Goal: Task Accomplishment & Management: Manage account settings

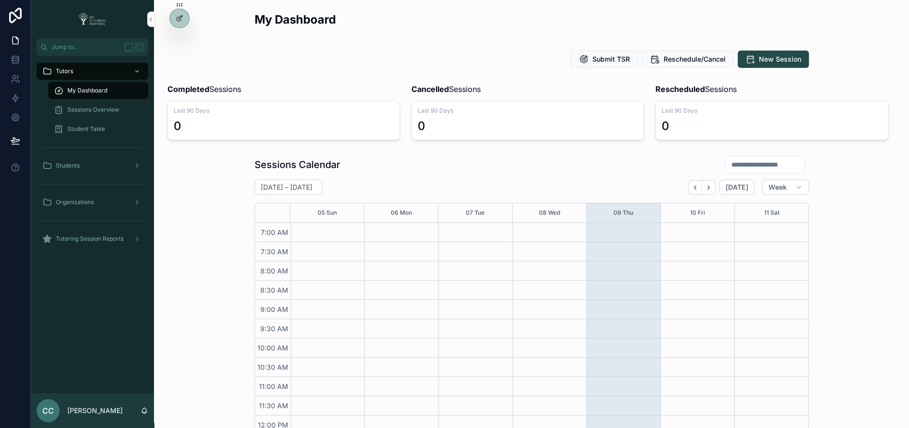
scroll to position [226, 0]
click at [0, 0] on icon at bounding box center [0, 0] width 0 height 0
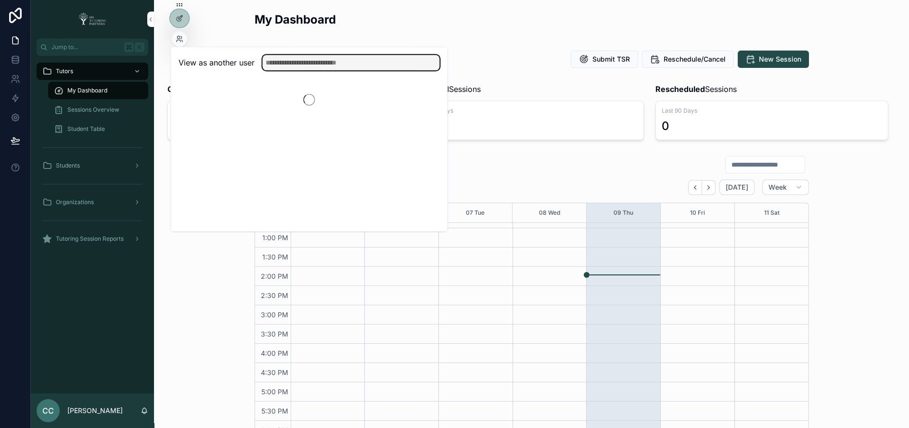
click at [275, 59] on input "text" at bounding box center [350, 62] width 177 height 15
type input "****"
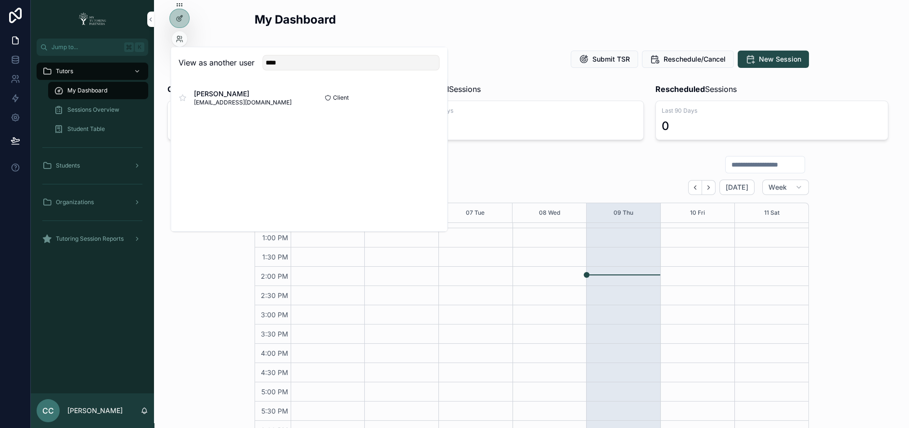
click at [0, 0] on button "Select" at bounding box center [0, 0] width 0 height 0
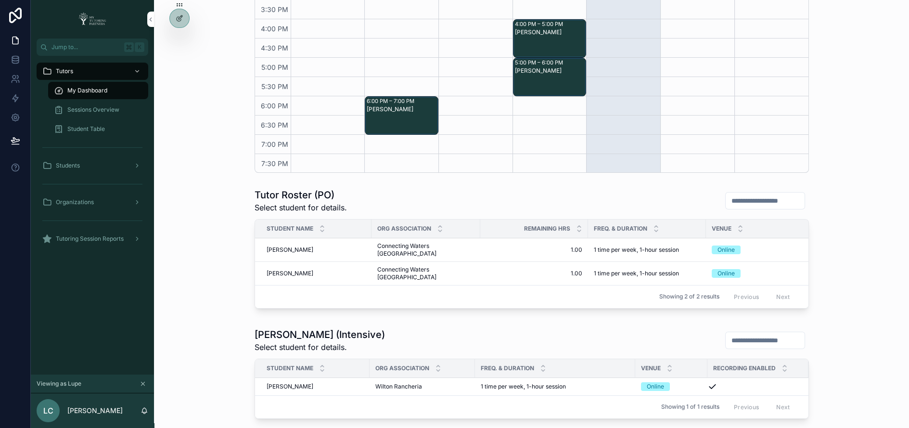
scroll to position [343, 0]
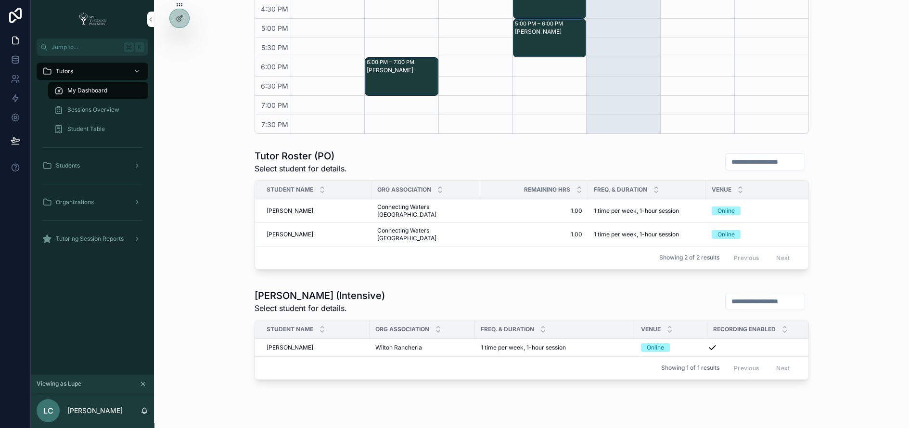
click at [287, 231] on span "Makenzie Lenard" at bounding box center [290, 235] width 47 height 8
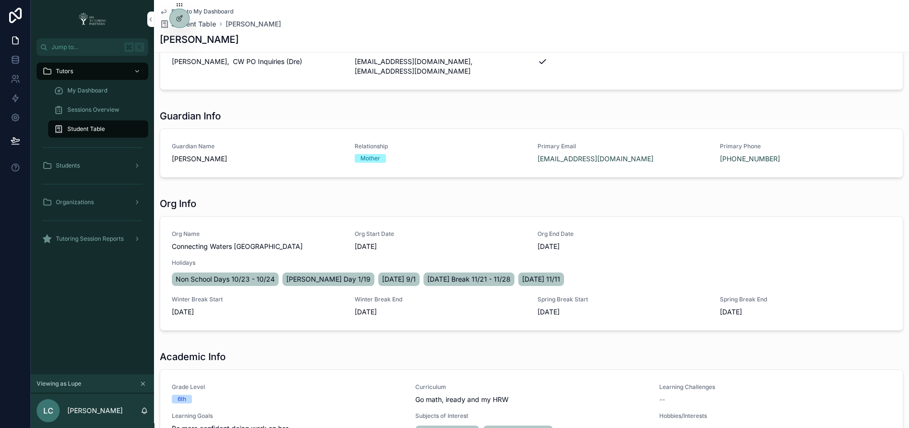
scroll to position [179, 0]
click at [122, 133] on div "Student Table" at bounding box center [98, 128] width 89 height 15
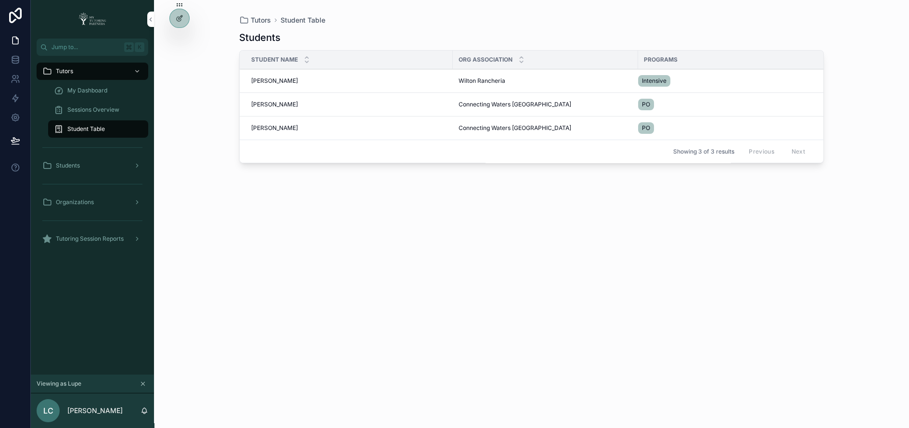
click at [278, 82] on span "Jayson Hatch" at bounding box center [274, 81] width 47 height 8
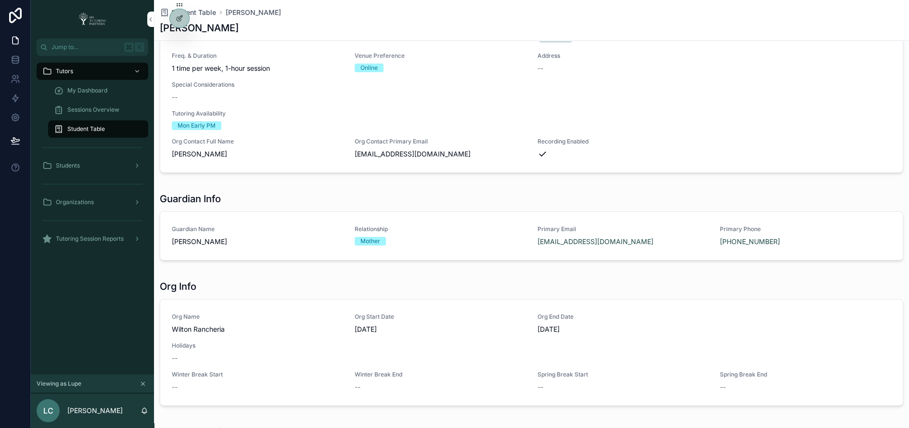
scroll to position [62, 0]
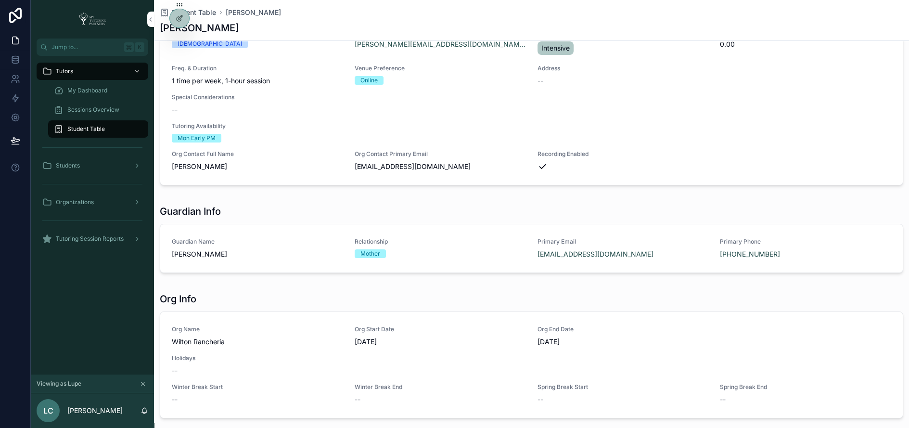
click at [134, 128] on div "Student Table" at bounding box center [98, 128] width 89 height 15
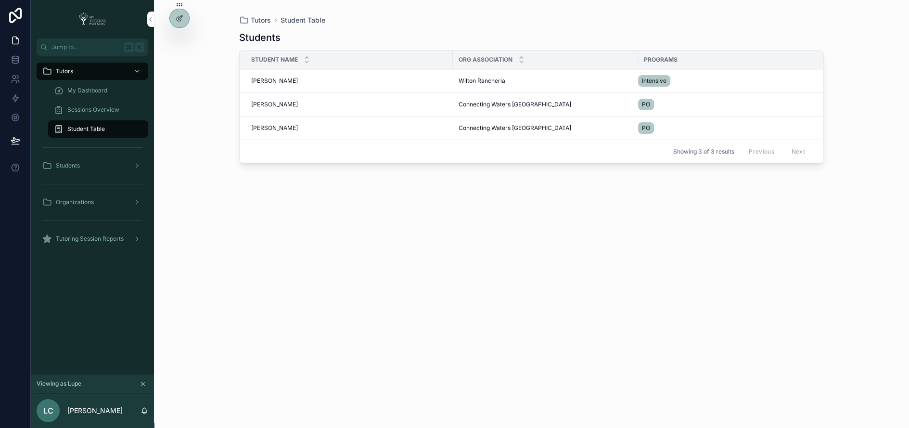
click at [100, 87] on span "My Dashboard" at bounding box center [87, 91] width 40 height 8
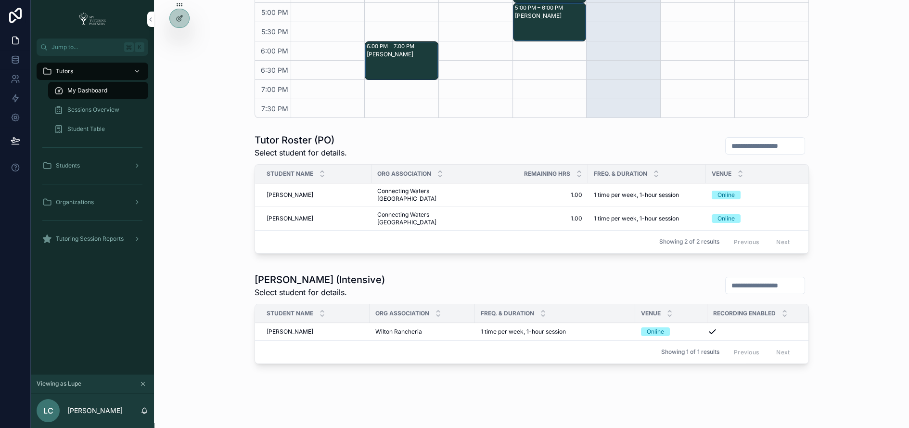
scroll to position [351, 0]
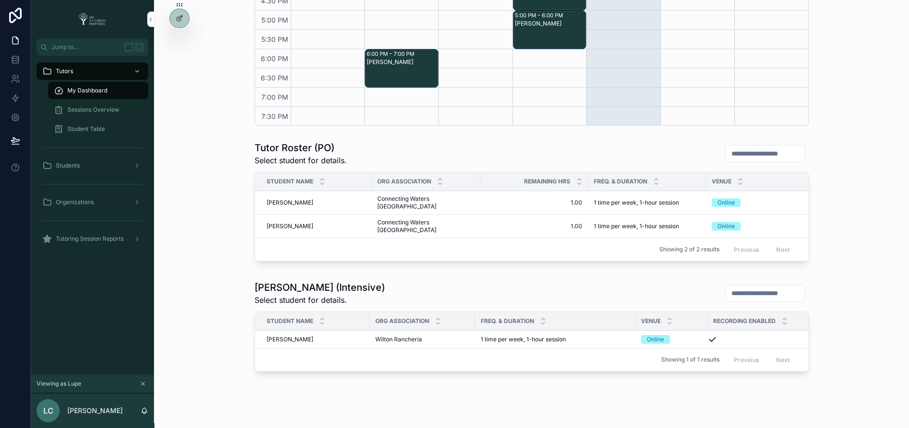
click at [0, 0] on div at bounding box center [0, 0] width 0 height 0
click at [99, 127] on span "Student Table" at bounding box center [86, 129] width 38 height 8
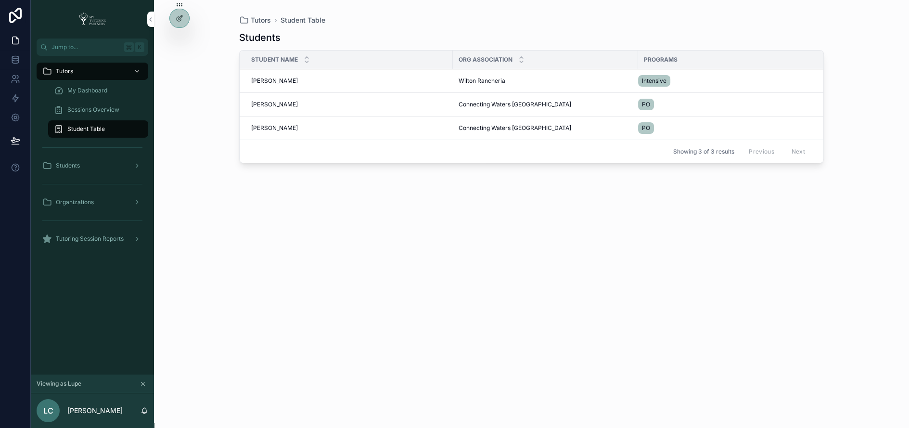
click at [278, 105] on span "Jackson Lenard" at bounding box center [274, 105] width 47 height 8
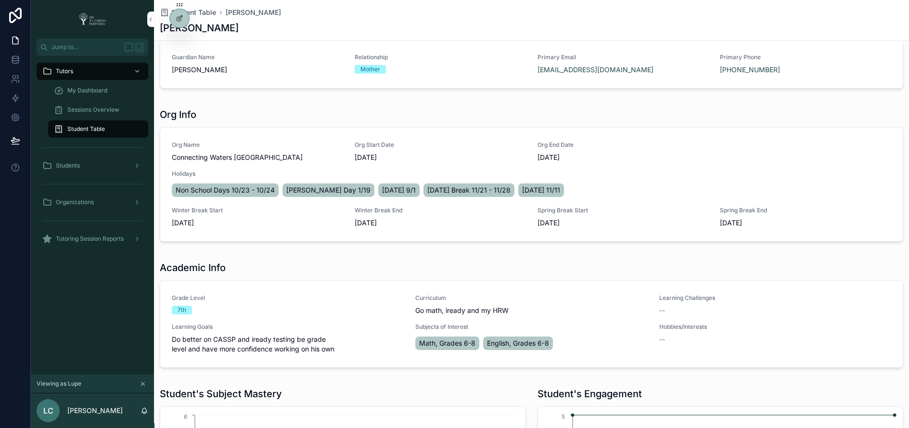
scroll to position [257, 0]
click at [0, 0] on icon at bounding box center [0, 0] width 0 height 0
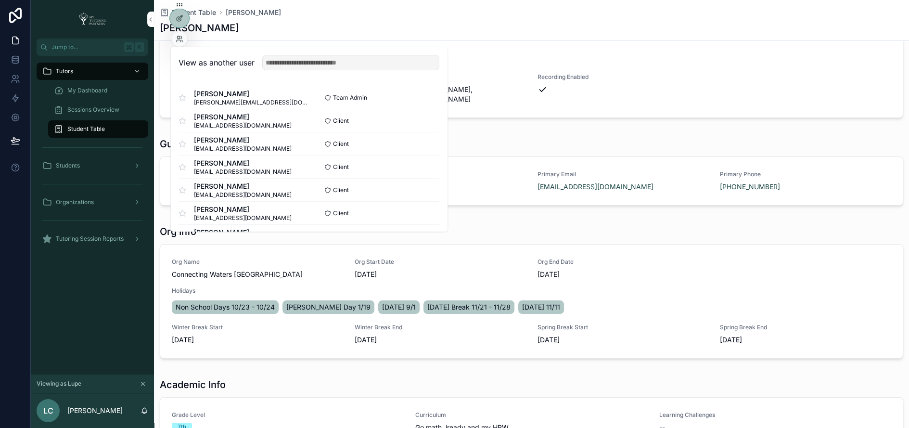
scroll to position [0, 0]
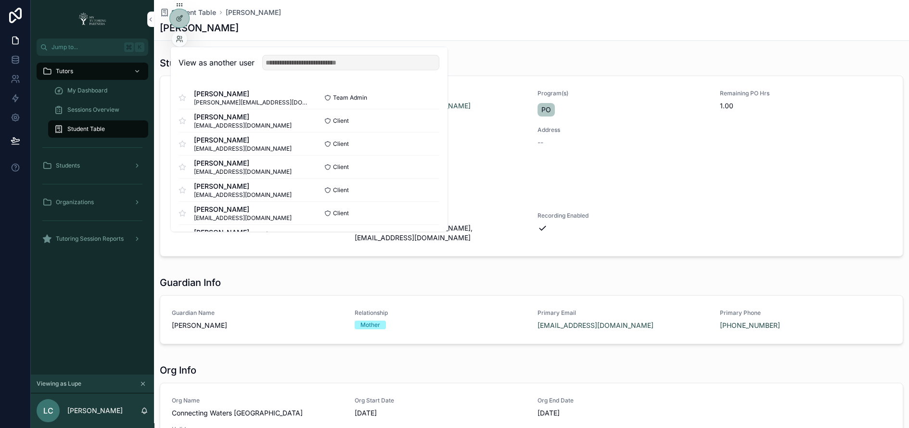
click at [108, 90] on div "My Dashboard" at bounding box center [98, 90] width 89 height 15
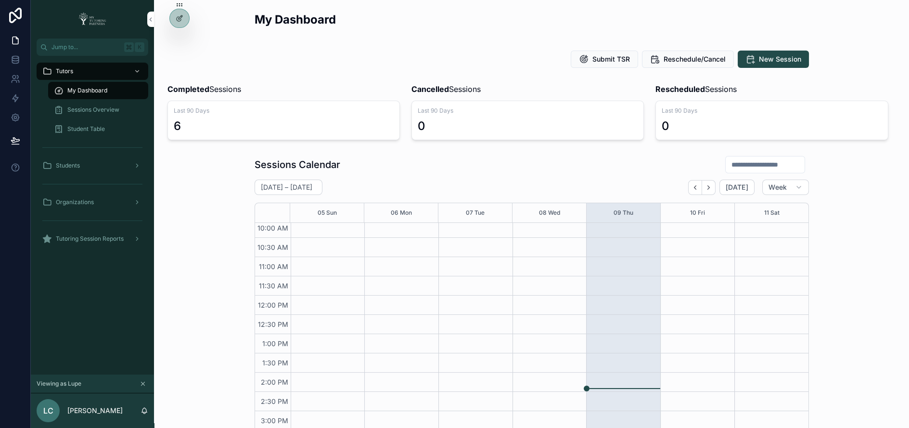
scroll to position [92, 0]
click at [0, 0] on icon at bounding box center [0, 0] width 0 height 0
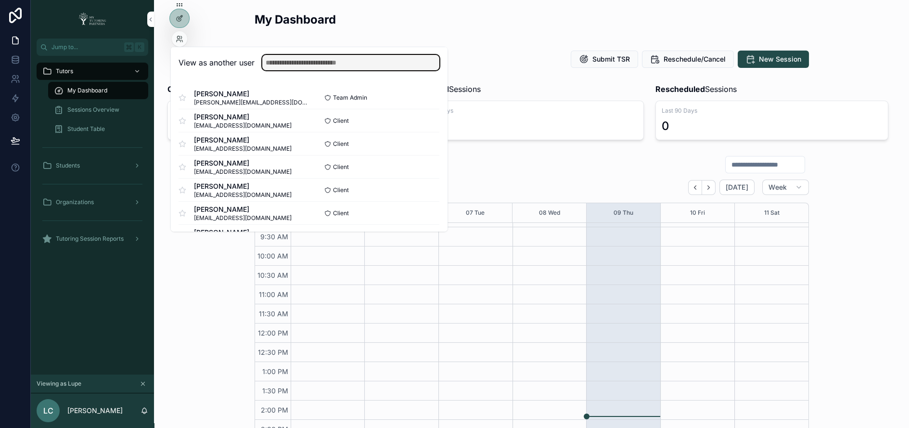
click at [312, 60] on input "text" at bounding box center [350, 62] width 177 height 15
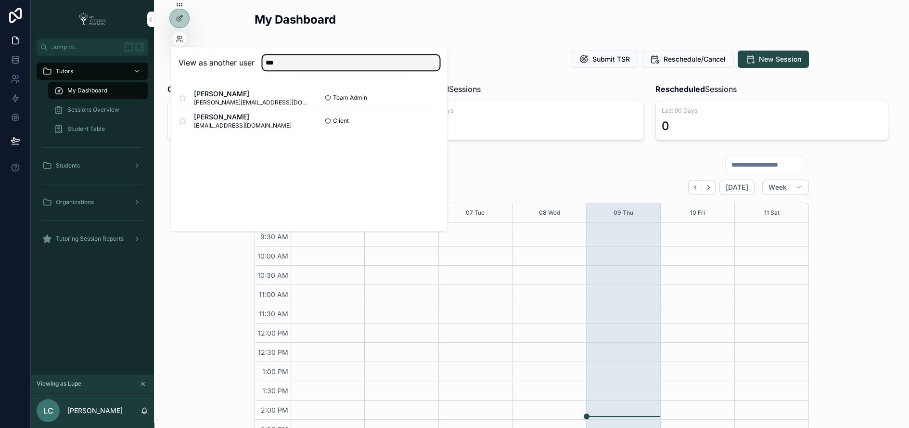
type input "***"
click at [0, 0] on button "Select" at bounding box center [0, 0] width 0 height 0
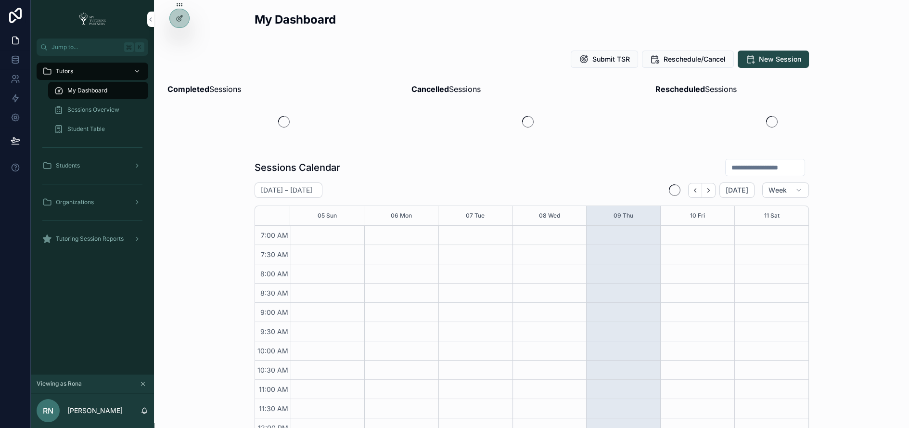
scroll to position [246, 0]
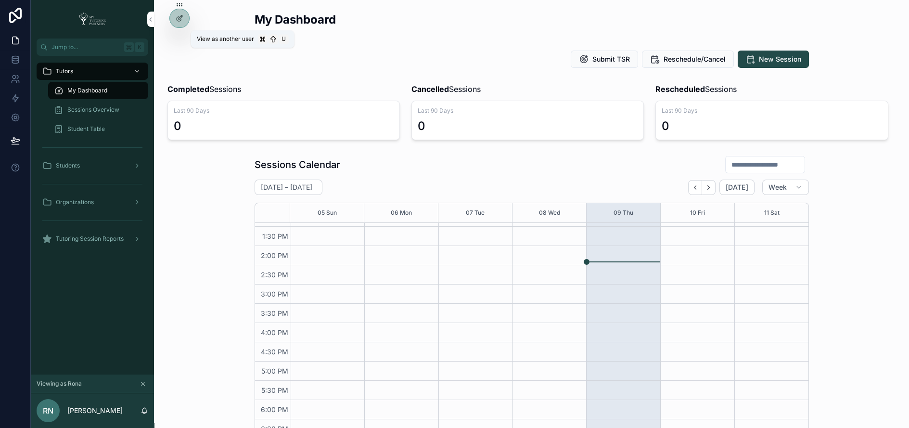
click at [0, 0] on icon at bounding box center [0, 0] width 0 height 0
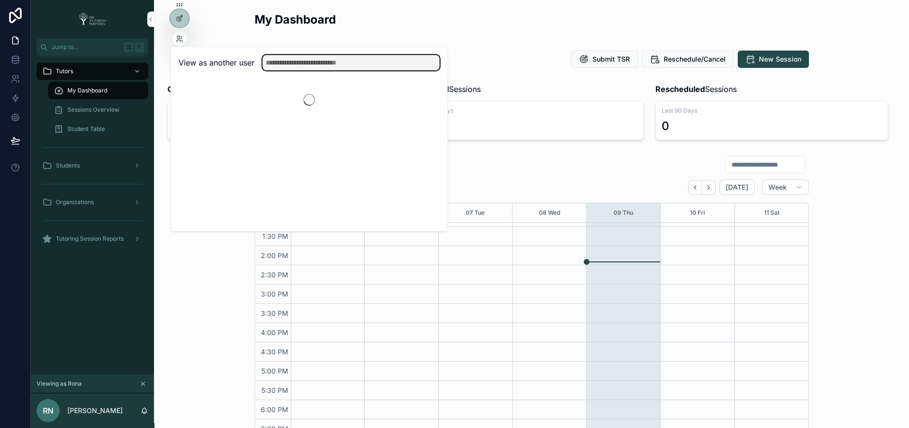
click at [276, 60] on input "text" at bounding box center [350, 62] width 177 height 15
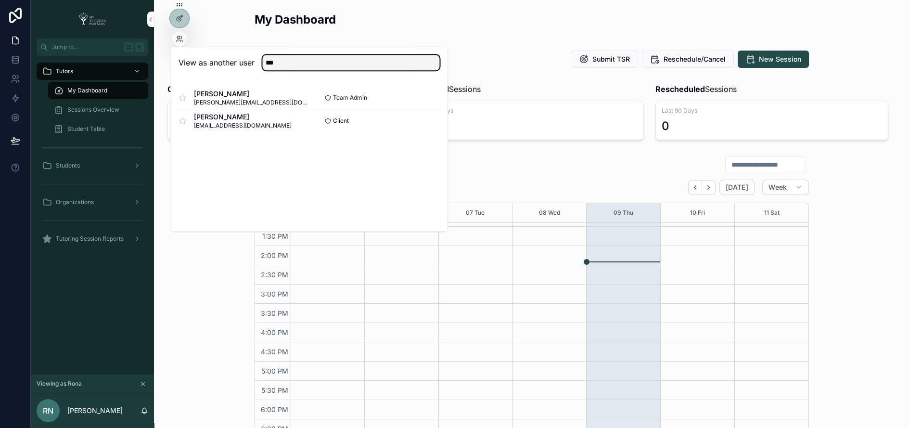
type input "***"
click at [0, 0] on button "Select" at bounding box center [0, 0] width 0 height 0
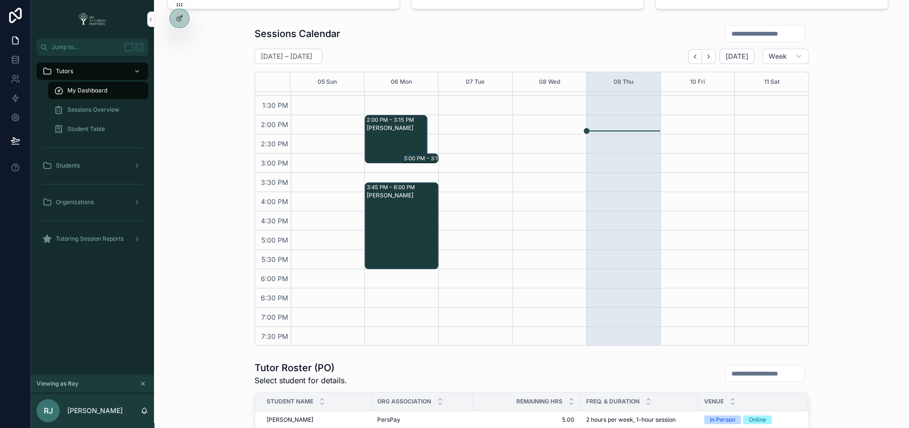
scroll to position [137, 0]
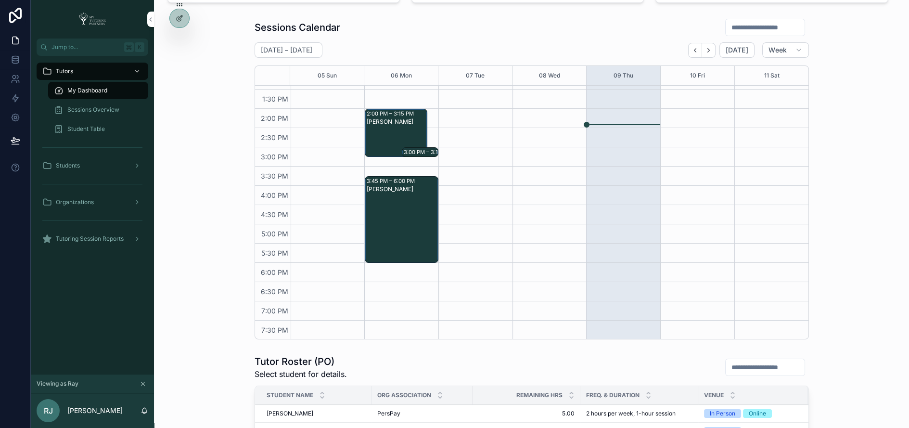
click at [418, 148] on div "3:00 PM – 3:15 PM" at bounding box center [429, 152] width 50 height 8
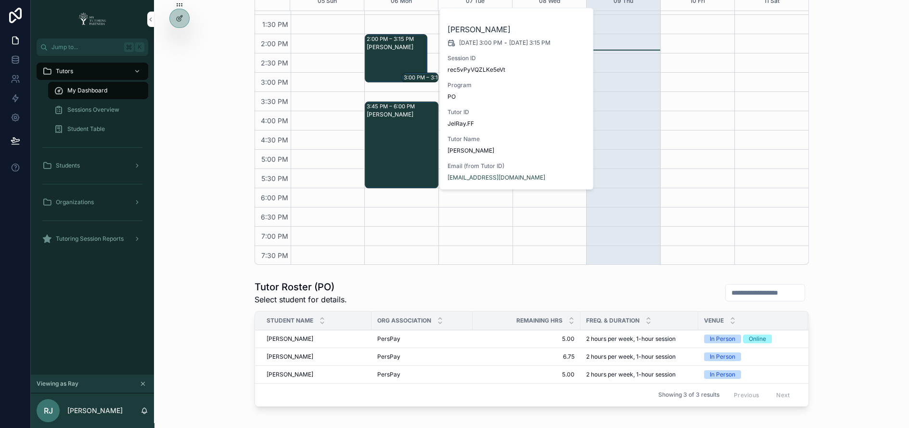
scroll to position [213, 0]
click at [119, 239] on span "Tutoring Session Reports" at bounding box center [90, 239] width 68 height 8
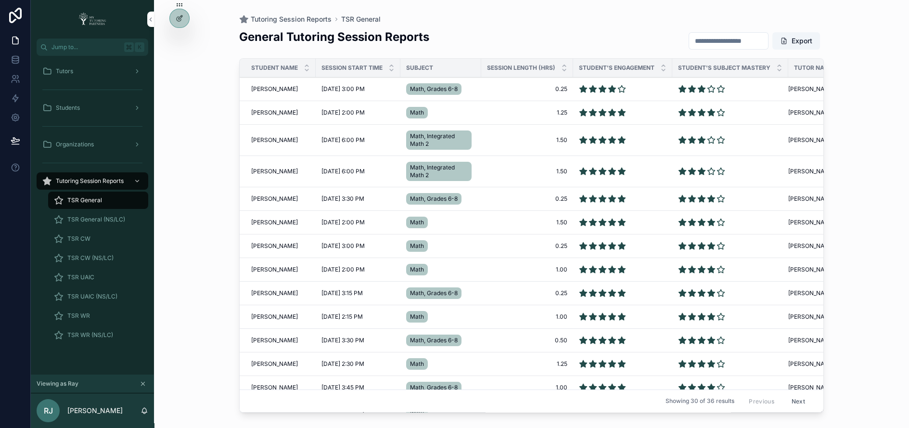
click at [96, 198] on span "TSR General" at bounding box center [84, 200] width 35 height 8
click at [276, 111] on span "Luke Saylors" at bounding box center [274, 113] width 47 height 8
click at [101, 72] on div "Tutors" at bounding box center [92, 71] width 100 height 15
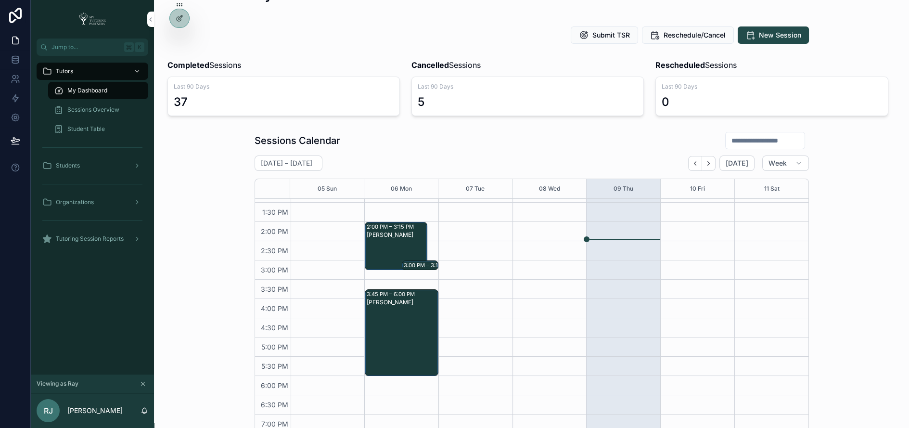
scroll to position [30, 0]
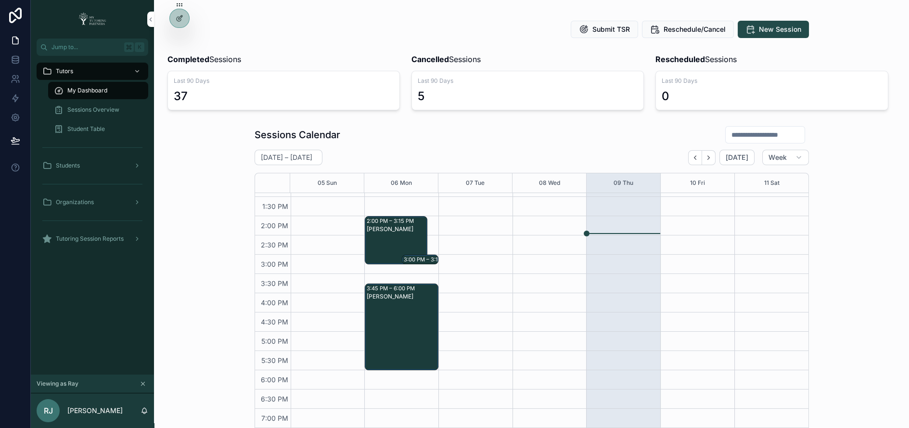
click at [115, 112] on span "Sessions Overview" at bounding box center [93, 110] width 52 height 8
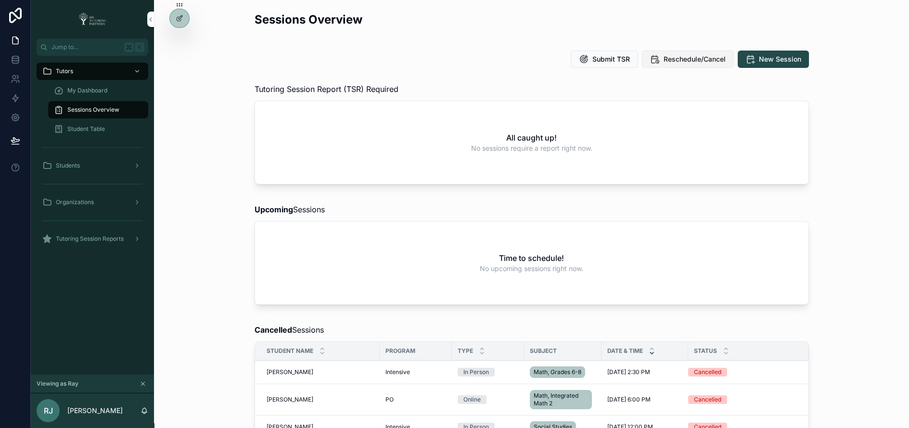
click at [680, 61] on span "Reschedule/Cancel" at bounding box center [695, 59] width 62 height 10
click at [696, 59] on span "Reschedule/Cancel" at bounding box center [695, 59] width 62 height 10
click at [0, 0] on div "Jump to... K Tutors My Dashboard Sessions Overview Student Table Students Organ…" at bounding box center [454, 214] width 909 height 428
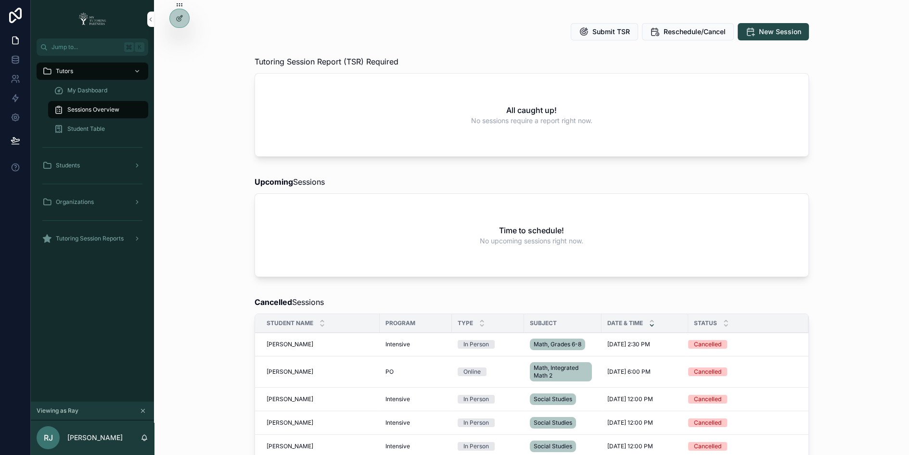
scroll to position [26, 0]
click at [103, 90] on span "My Dashboard" at bounding box center [87, 91] width 40 height 8
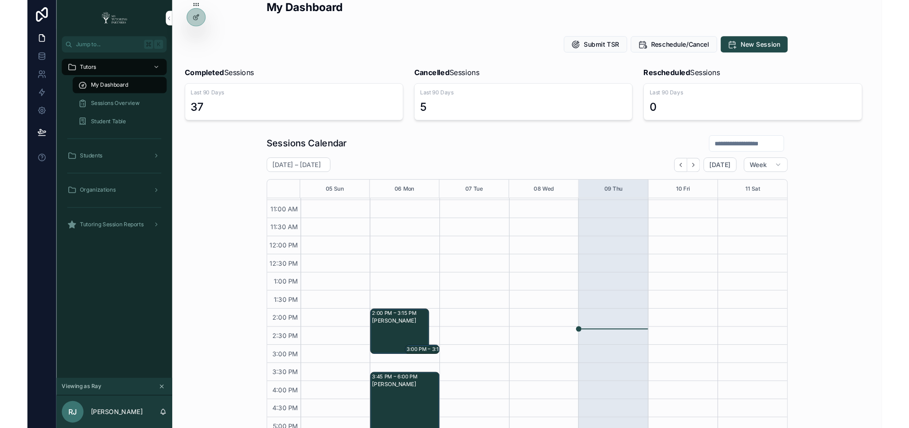
scroll to position [226, 0]
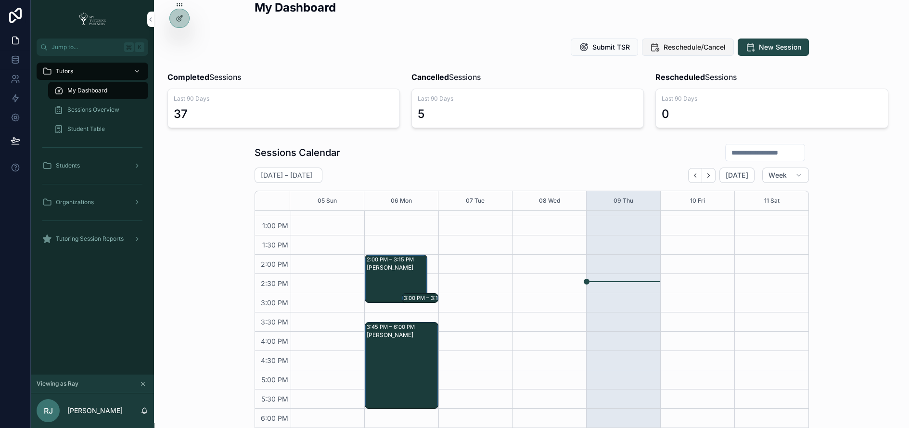
click at [700, 47] on span "Reschedule/Cancel" at bounding box center [695, 47] width 62 height 10
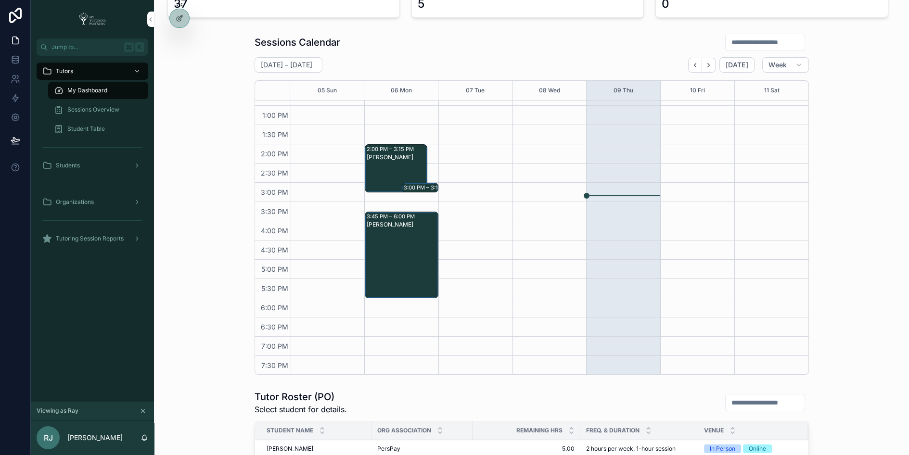
click at [0, 0] on icon at bounding box center [0, 0] width 0 height 0
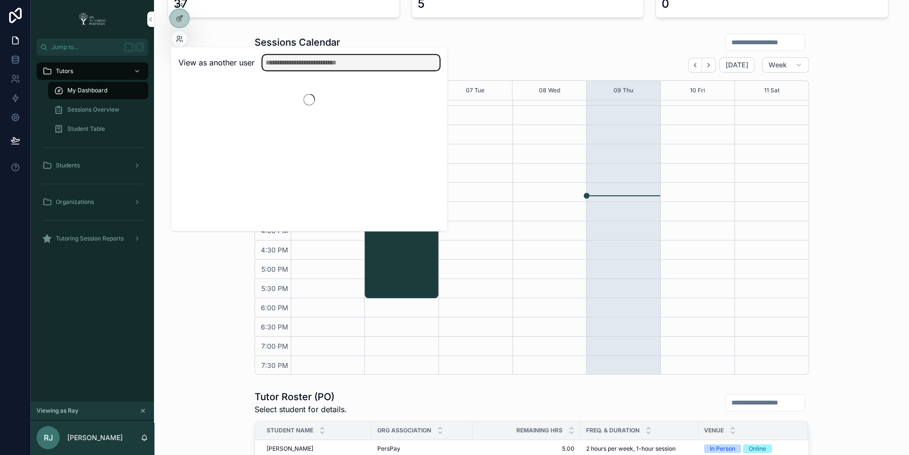
click at [294, 62] on input "text" at bounding box center [350, 62] width 177 height 15
type input "*****"
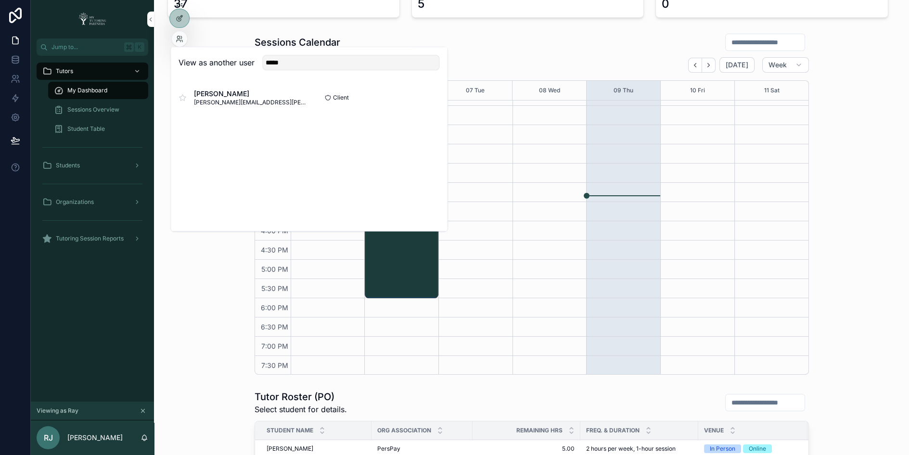
click at [0, 0] on button "Select" at bounding box center [0, 0] width 0 height 0
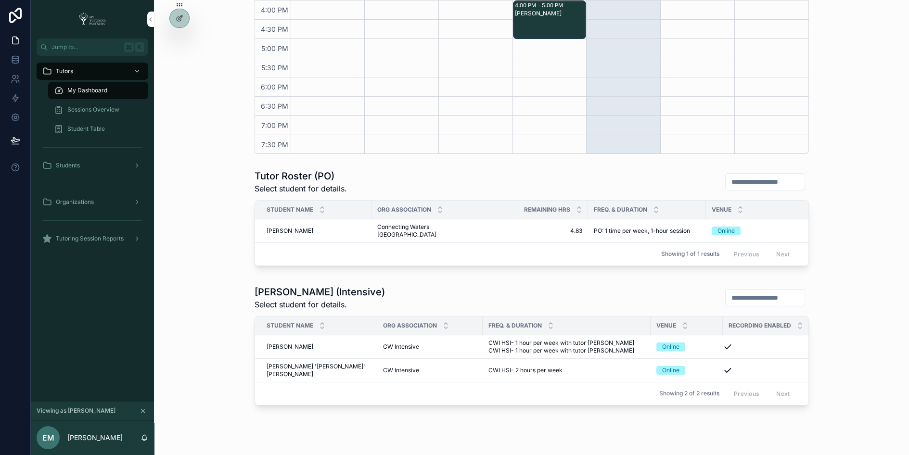
scroll to position [363, 0]
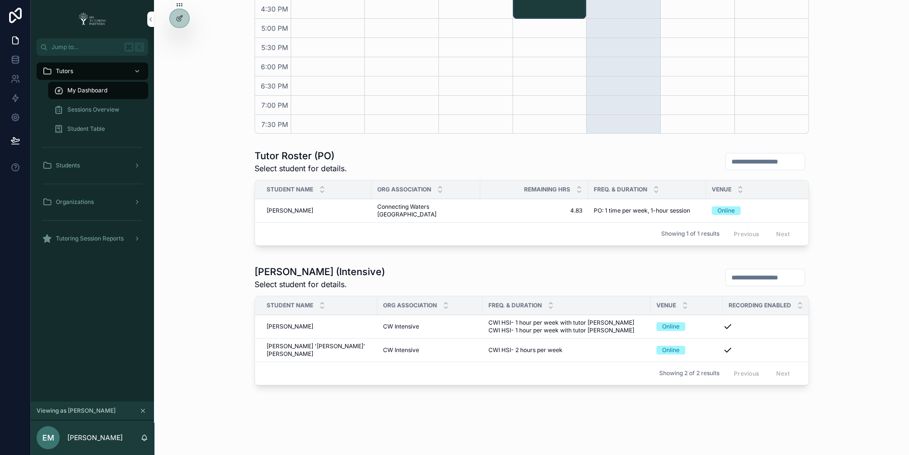
click at [94, 111] on span "Sessions Overview" at bounding box center [93, 110] width 52 height 8
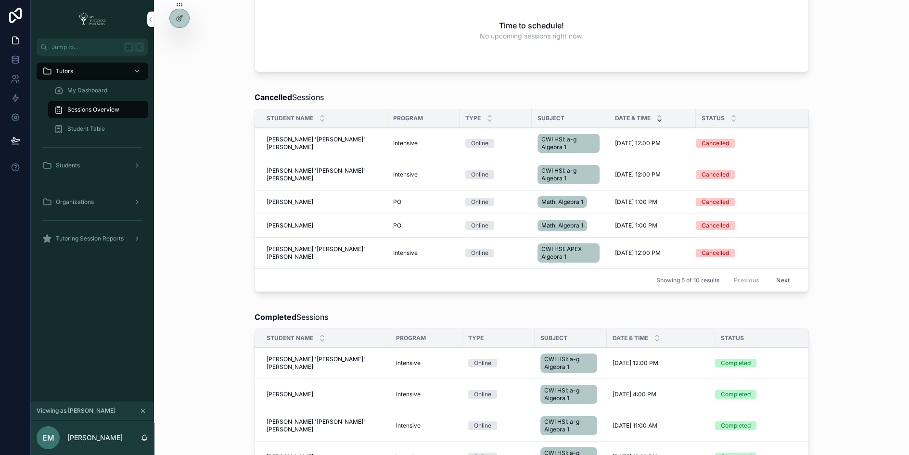
scroll to position [235, 0]
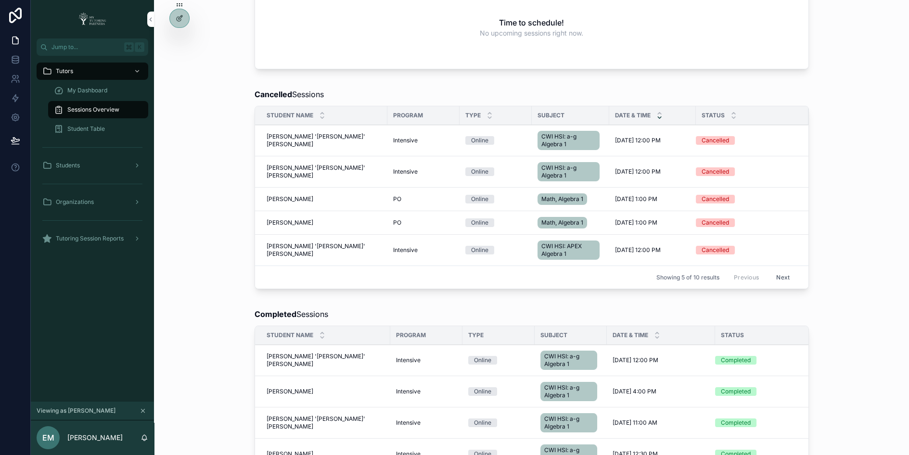
click at [780, 274] on button "Next" at bounding box center [783, 277] width 27 height 15
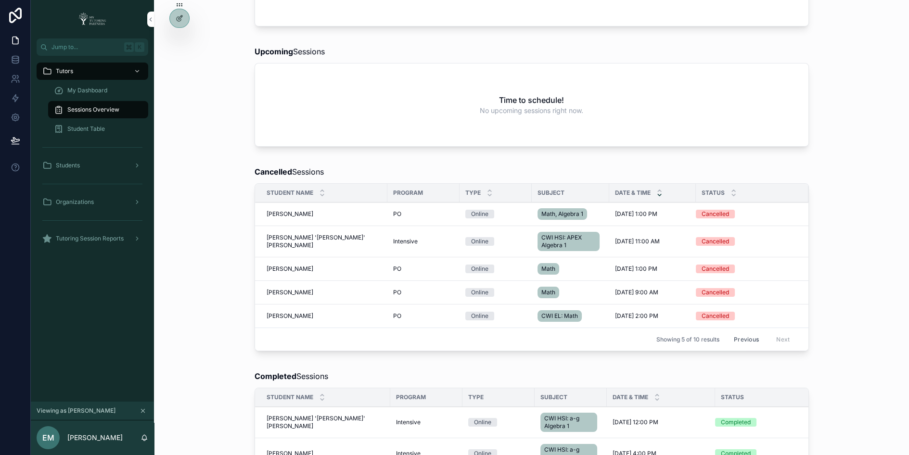
scroll to position [165, 0]
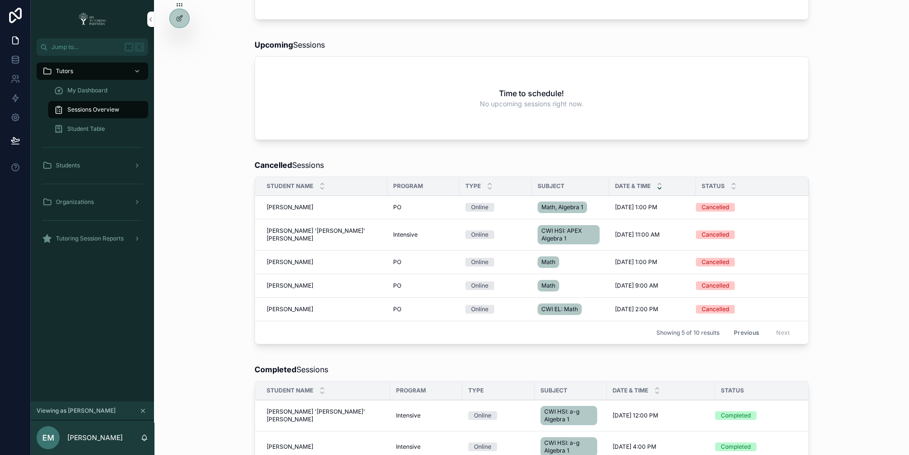
click at [739, 329] on button "Previous" at bounding box center [746, 332] width 39 height 15
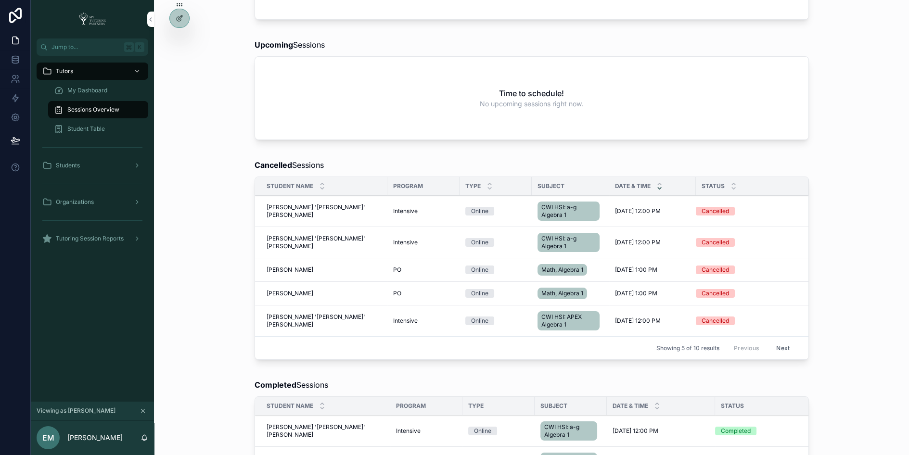
click at [783, 343] on button "Next" at bounding box center [783, 348] width 27 height 15
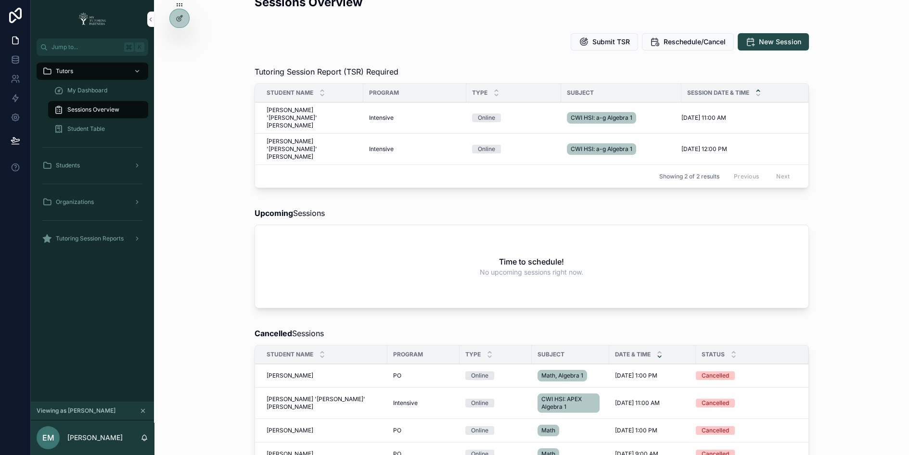
scroll to position [15, 0]
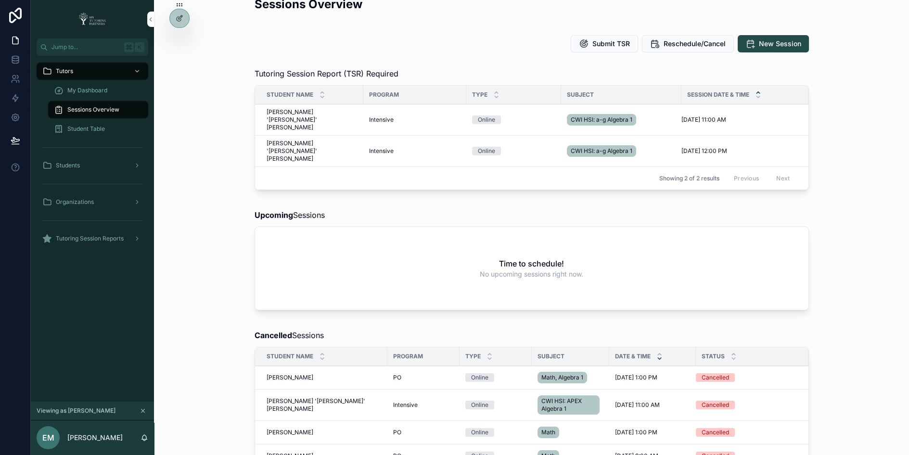
click at [0, 0] on icon at bounding box center [0, 0] width 0 height 0
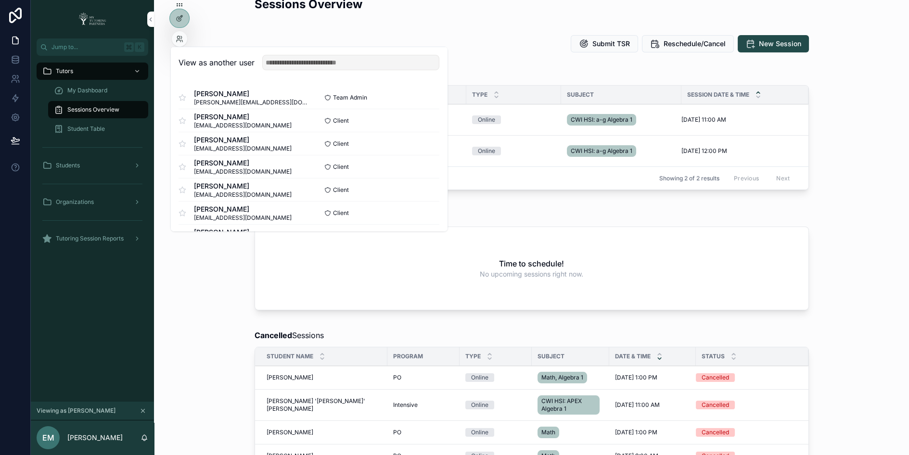
click at [107, 89] on div "My Dashboard" at bounding box center [98, 90] width 89 height 15
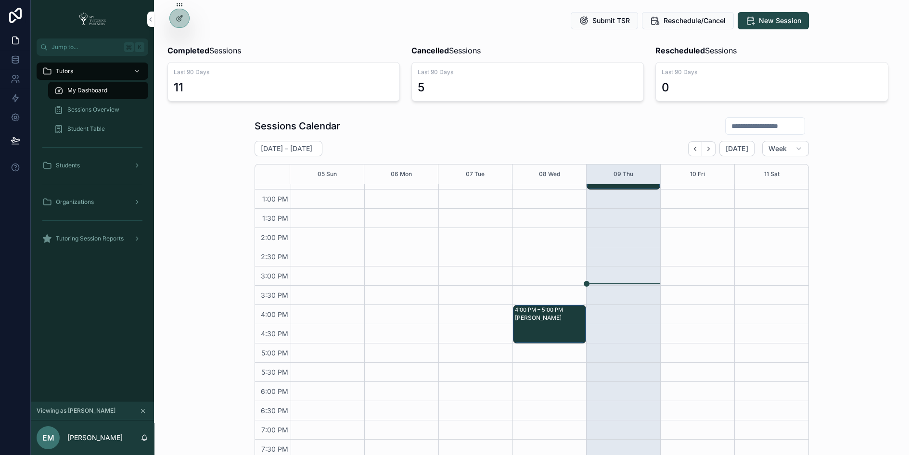
scroll to position [363, 0]
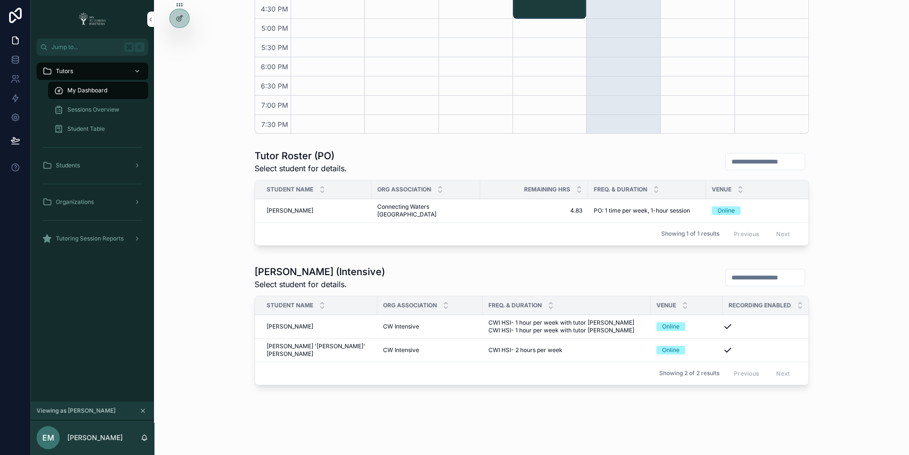
click at [123, 239] on span "Tutoring Session Reports" at bounding box center [90, 239] width 68 height 8
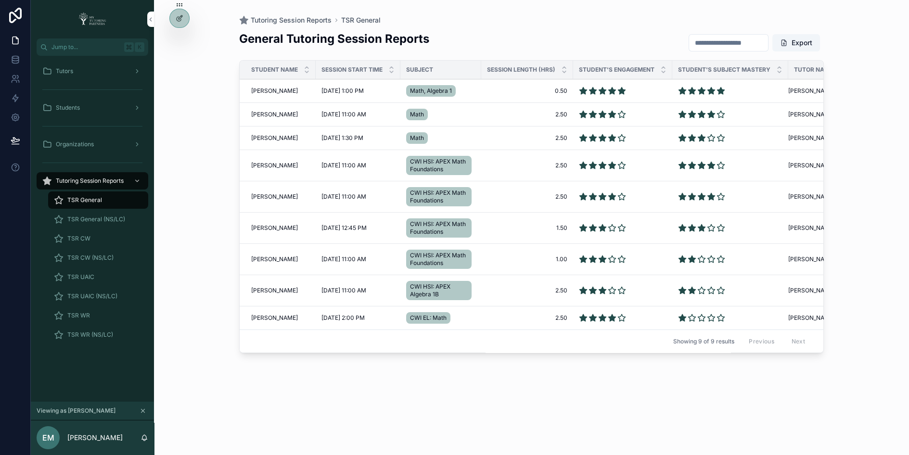
click at [95, 296] on span "TSR UAIC (NS/LC)" at bounding box center [92, 297] width 50 height 8
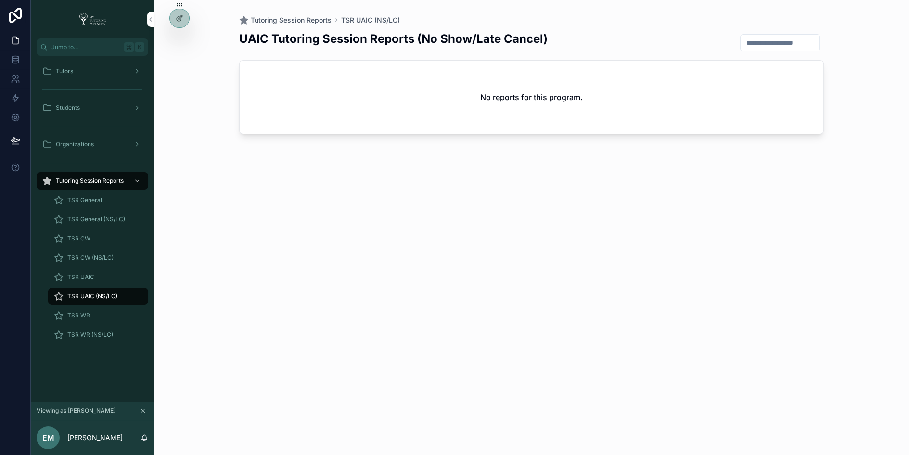
click at [89, 235] on span "TSR CW" at bounding box center [78, 239] width 23 height 8
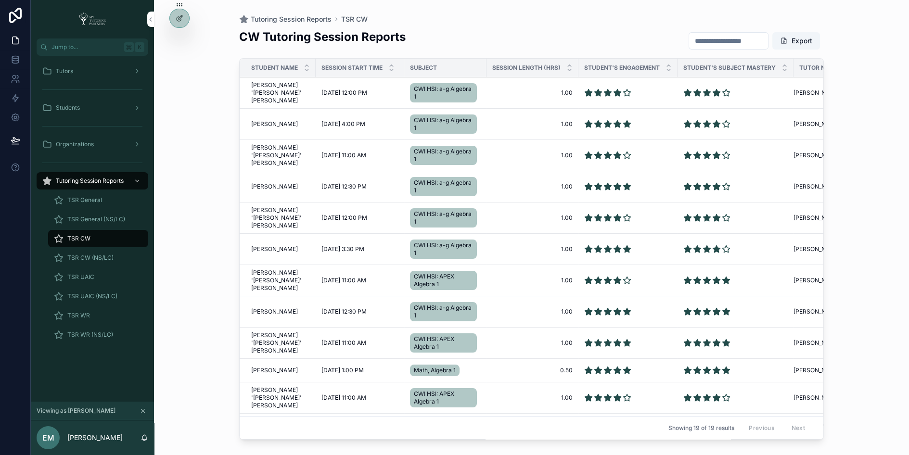
click at [733, 39] on input "scrollable content" at bounding box center [728, 40] width 79 height 13
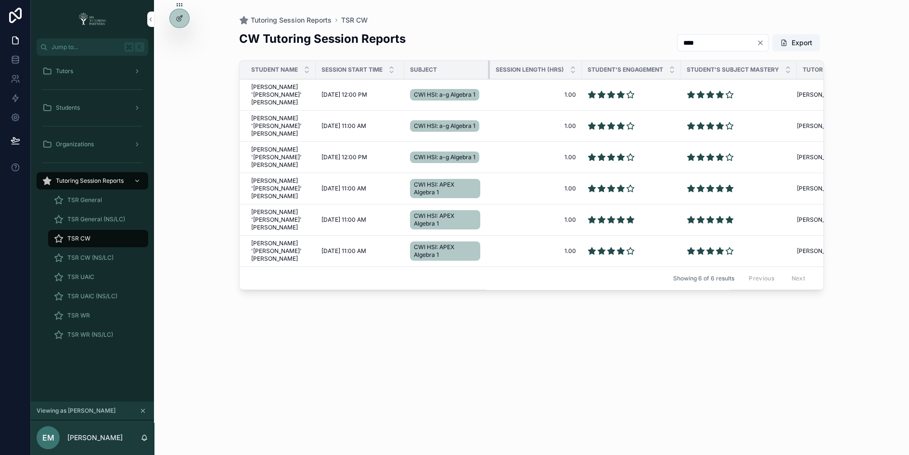
click at [488, 69] on div "scrollable content" at bounding box center [490, 70] width 4 height 18
click at [575, 66] on th "Session Length (Hrs)" at bounding box center [536, 70] width 92 height 19
click at [399, 74] on div "scrollable content" at bounding box center [401, 70] width 4 height 18
click at [788, 72] on th "Student's Subject Mastery" at bounding box center [735, 70] width 116 height 19
drag, startPoint x: 676, startPoint y: 68, endPoint x: 670, endPoint y: 69, distance: 5.9
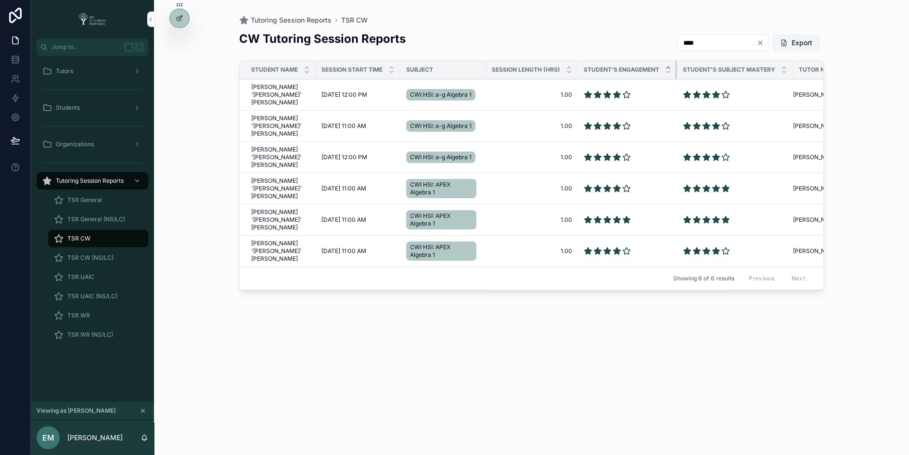
click at [670, 69] on th "Student's Engagement" at bounding box center [627, 70] width 99 height 19
click at [571, 68] on th "Session Length (Hrs)" at bounding box center [532, 70] width 92 height 19
type input "****"
click at [0, 0] on icon at bounding box center [0, 0] width 0 height 0
click at [484, 38] on div "CW Tutoring Session Reports **** Export" at bounding box center [531, 43] width 585 height 24
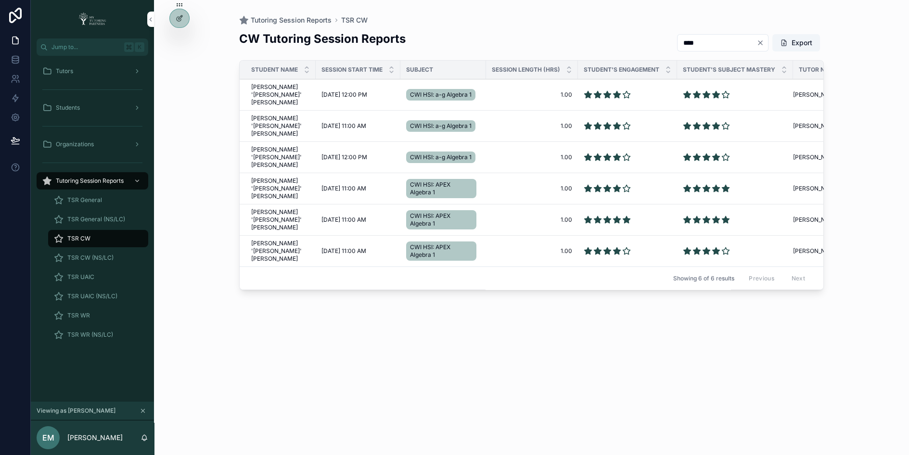
click at [0, 0] on div at bounding box center [0, 0] width 0 height 0
click at [94, 73] on div "Tutors" at bounding box center [92, 71] width 100 height 15
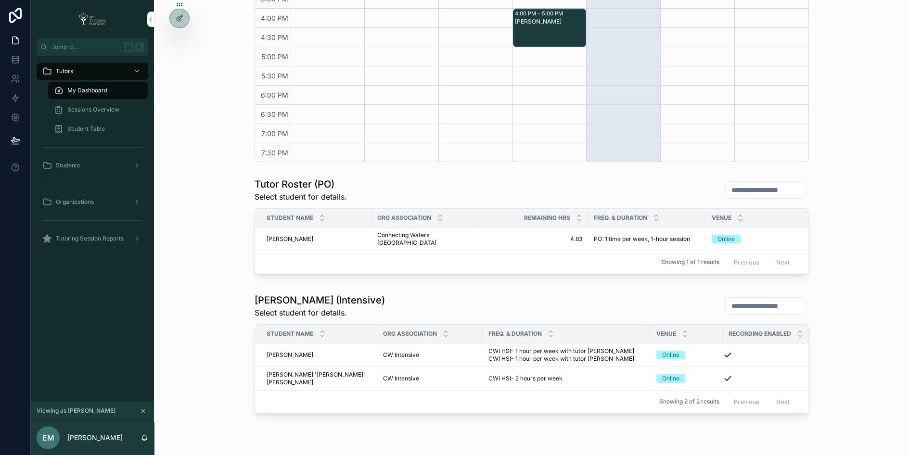
scroll to position [335, 0]
click at [99, 107] on span "Sessions Overview" at bounding box center [93, 110] width 52 height 8
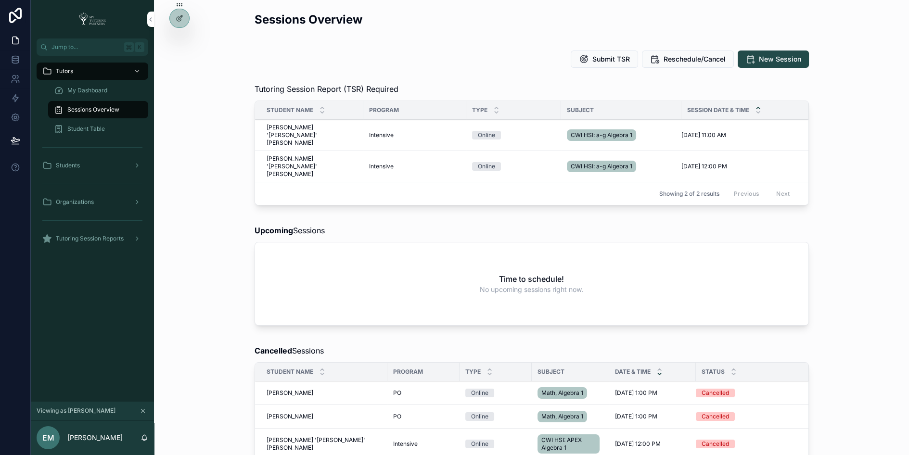
click at [0, 0] on icon at bounding box center [0, 0] width 0 height 0
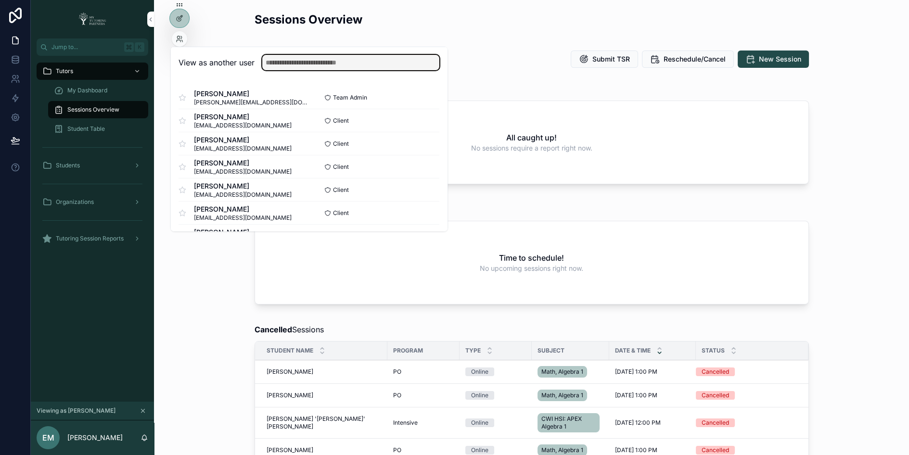
click at [272, 61] on input "text" at bounding box center [350, 62] width 177 height 15
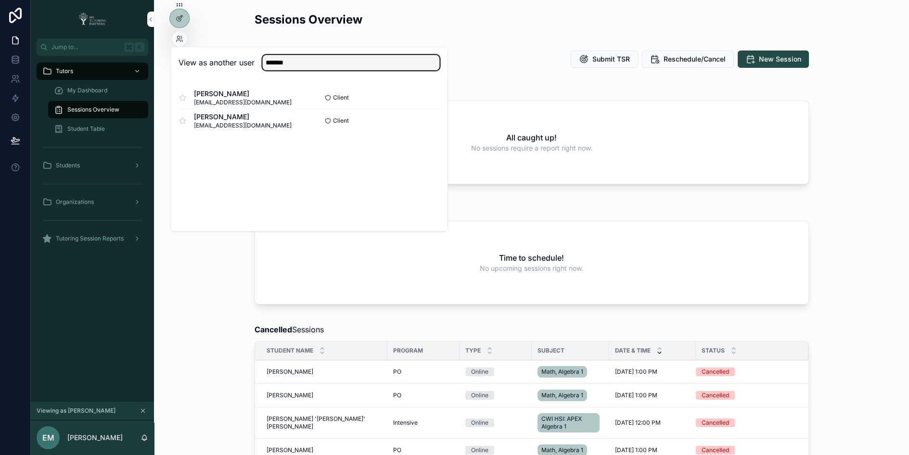
type input "*******"
click at [0, 0] on button "Select" at bounding box center [0, 0] width 0 height 0
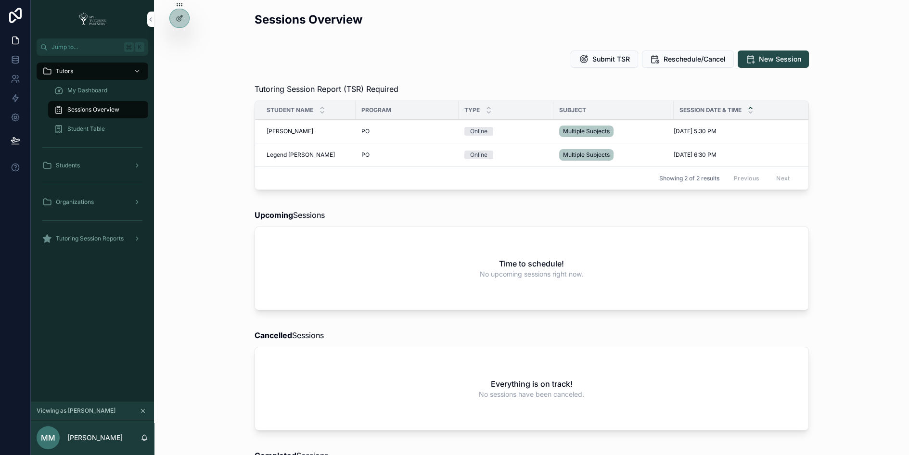
click at [0, 0] on icon at bounding box center [0, 0] width 0 height 0
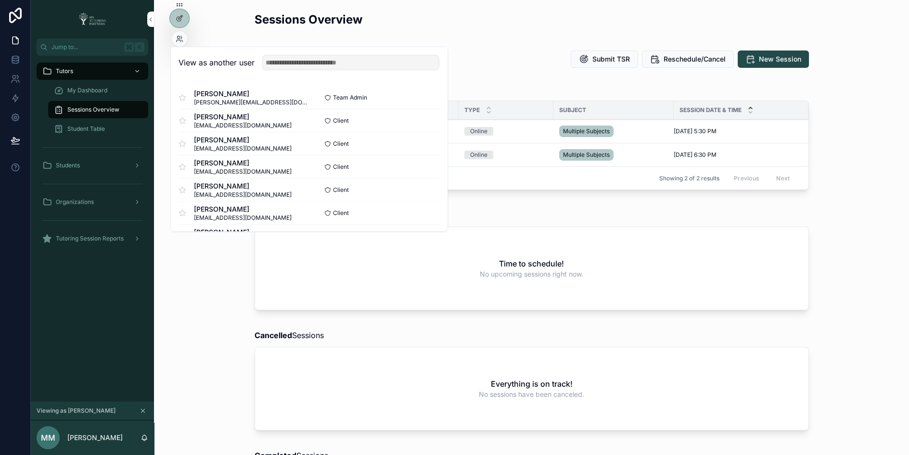
click at [566, 218] on div "Upcoming Sessions" at bounding box center [532, 215] width 554 height 12
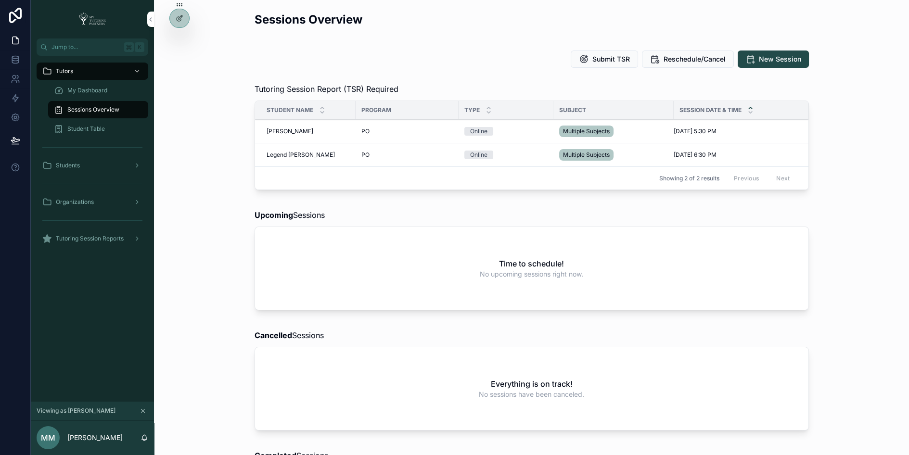
click at [0, 0] on icon at bounding box center [0, 0] width 0 height 0
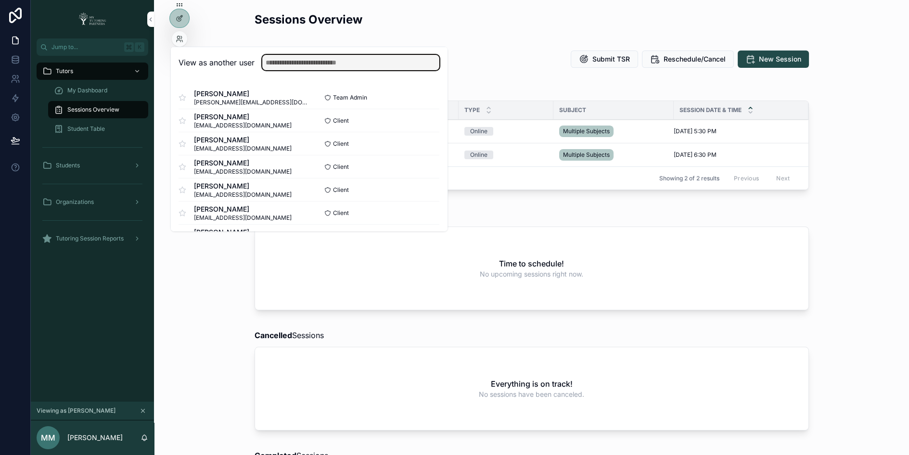
click at [306, 61] on input "text" at bounding box center [350, 62] width 177 height 15
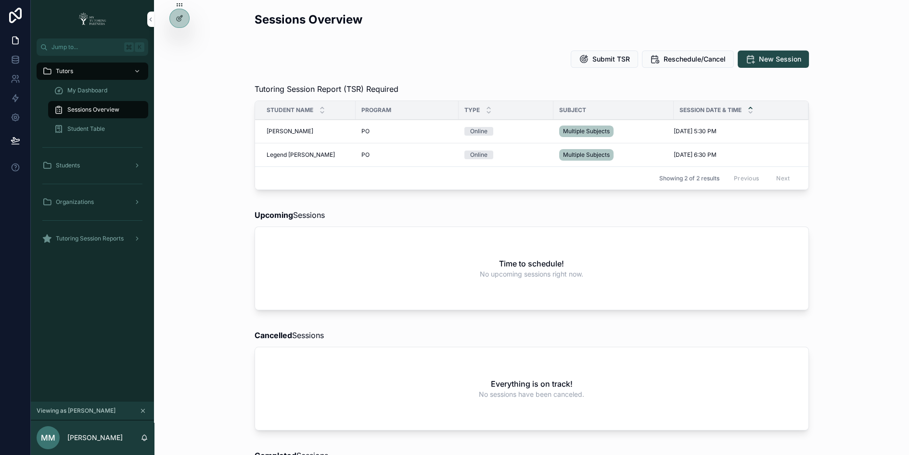
click at [108, 90] on div "My Dashboard" at bounding box center [98, 90] width 89 height 15
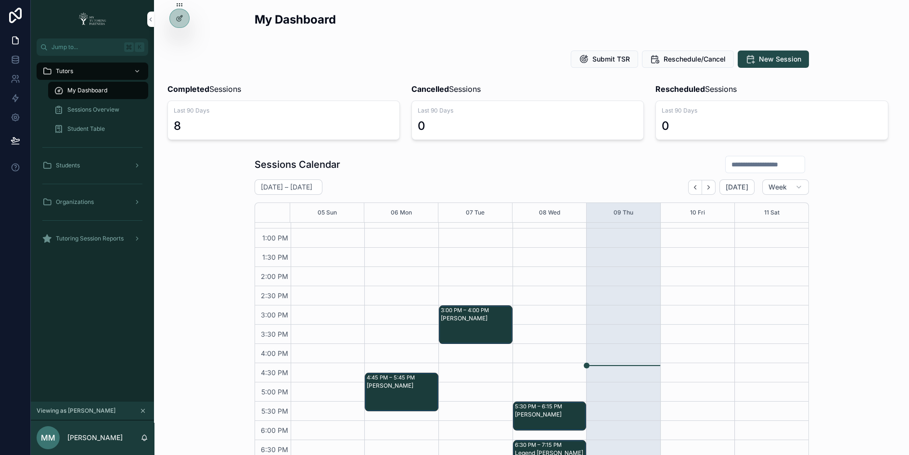
click at [0, 0] on icon at bounding box center [0, 0] width 0 height 0
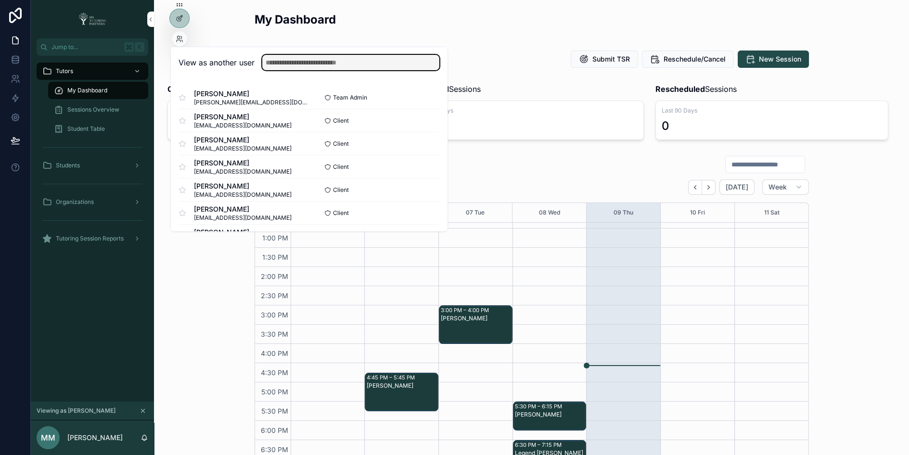
click at [306, 62] on input "text" at bounding box center [350, 62] width 177 height 15
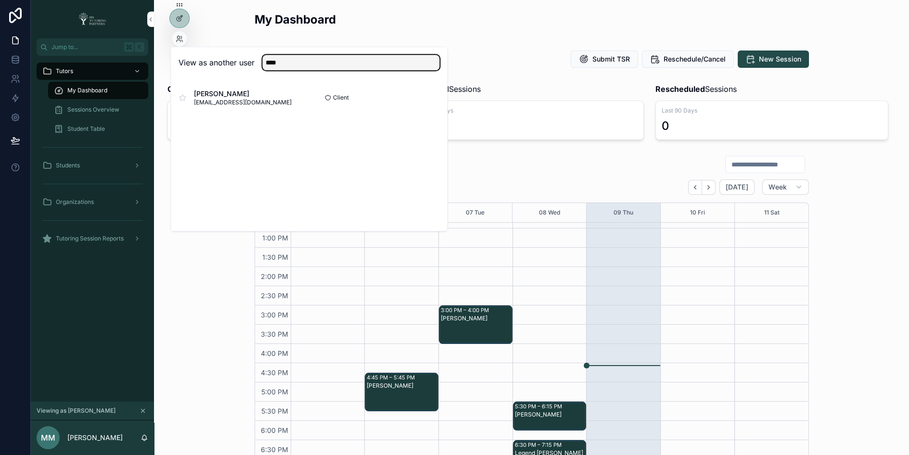
type input "****"
click at [0, 0] on button "Select" at bounding box center [0, 0] width 0 height 0
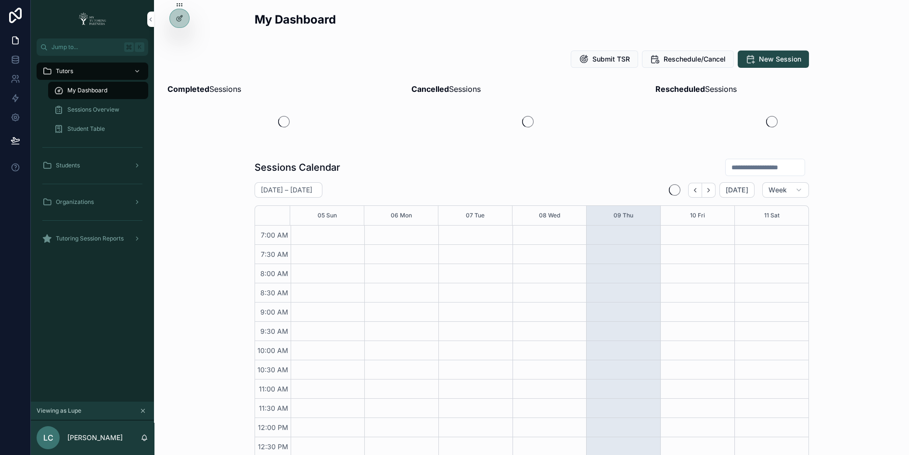
scroll to position [226, 0]
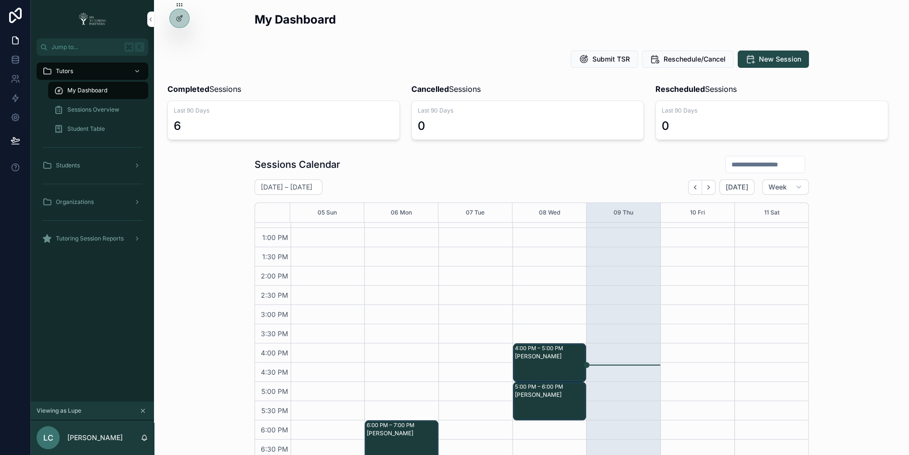
click at [113, 108] on span "Sessions Overview" at bounding box center [93, 110] width 52 height 8
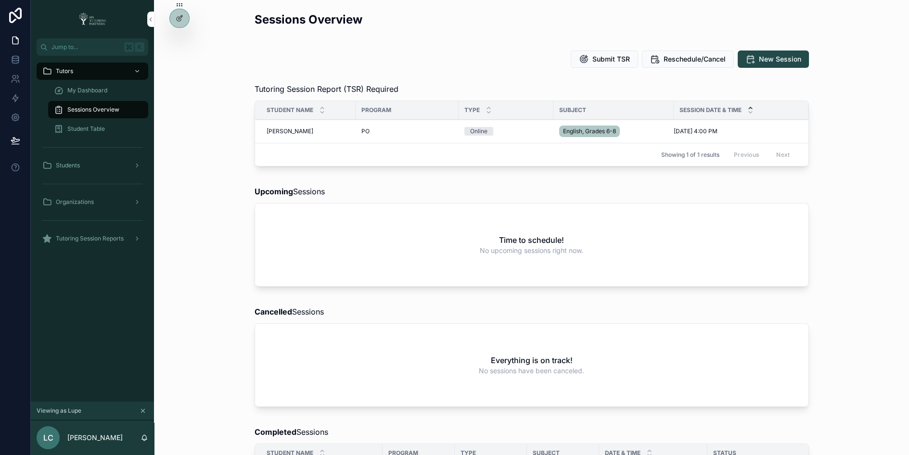
click at [109, 120] on link "Student Table" at bounding box center [98, 128] width 100 height 17
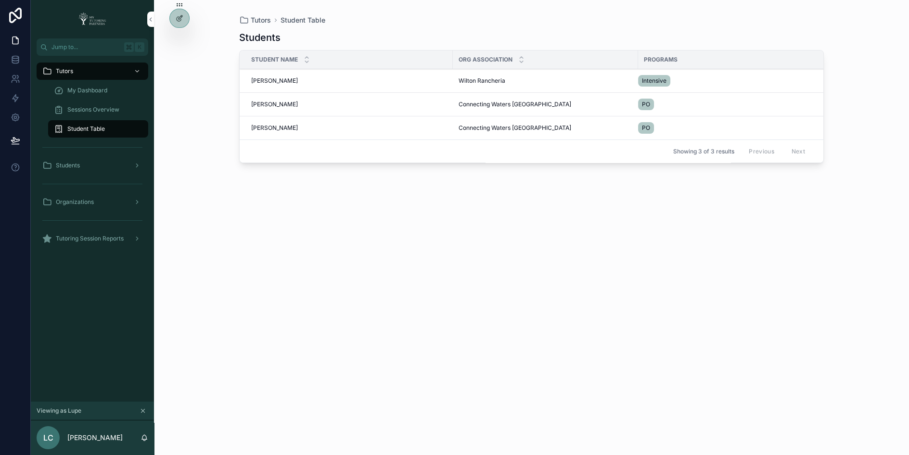
click at [268, 103] on span "[PERSON_NAME]" at bounding box center [274, 105] width 47 height 8
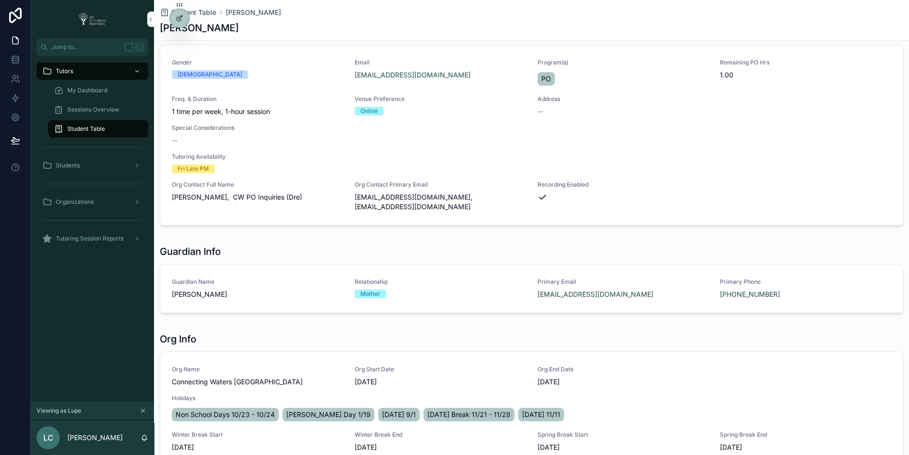
scroll to position [30, 0]
click at [0, 0] on icon at bounding box center [0, 0] width 0 height 0
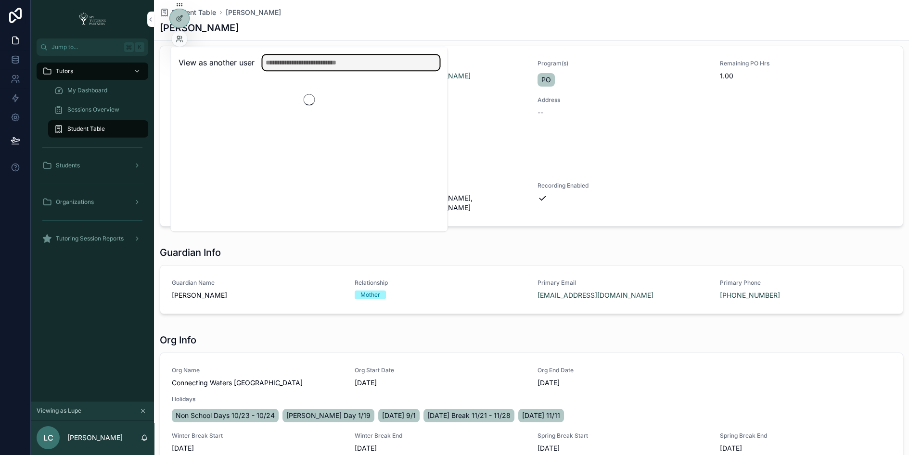
click at [291, 55] on input "text" at bounding box center [350, 62] width 177 height 15
type input "***"
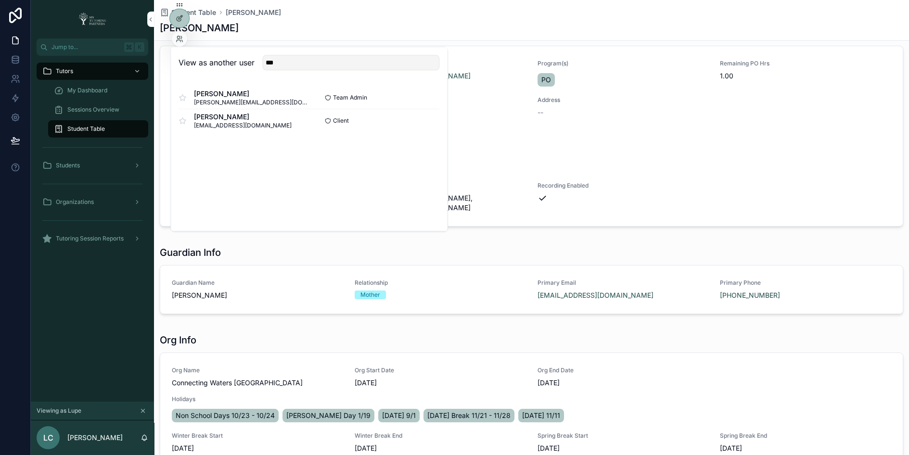
click at [0, 0] on button "Select" at bounding box center [0, 0] width 0 height 0
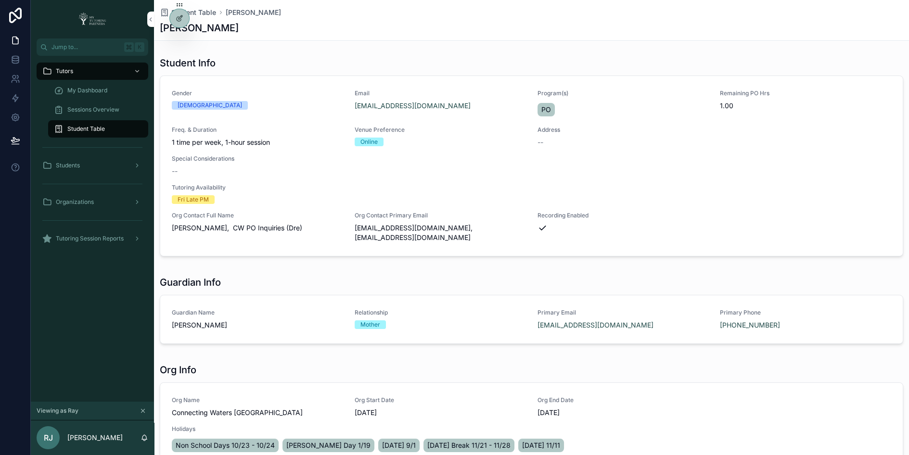
click at [95, 86] on div "My Dashboard" at bounding box center [98, 90] width 89 height 15
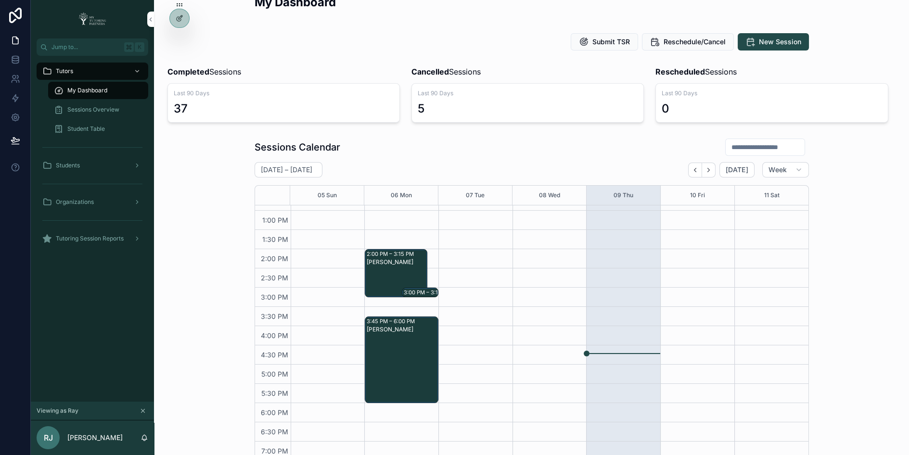
scroll to position [25, 0]
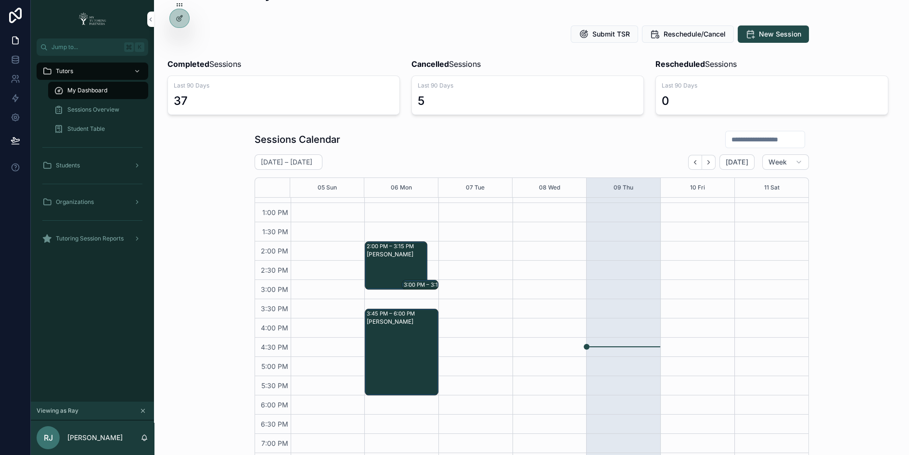
click at [415, 281] on div "3:00 PM – 3:15 PM" at bounding box center [429, 285] width 50 height 8
